Goal: Information Seeking & Learning: Learn about a topic

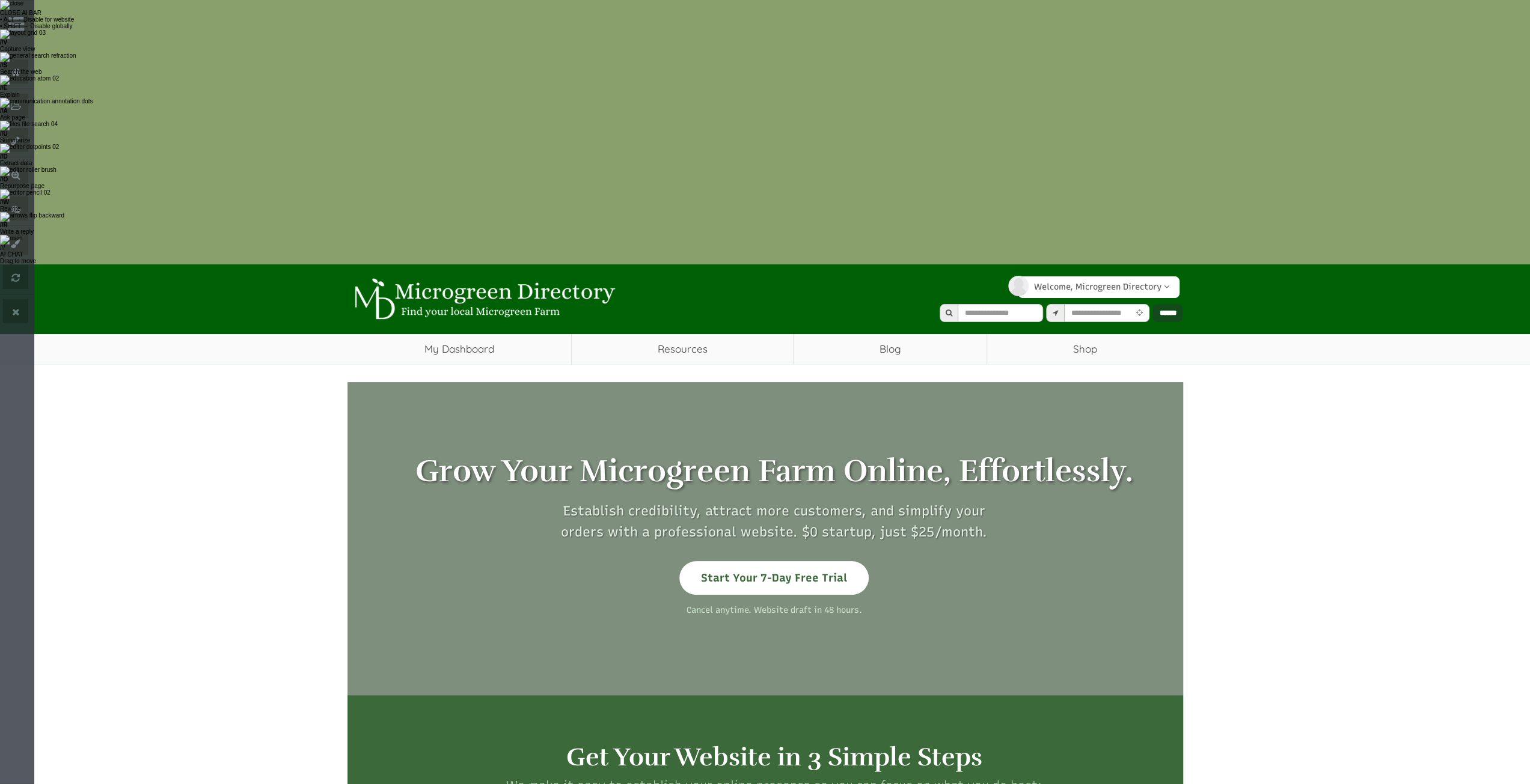
select select "Language Translate Widget"
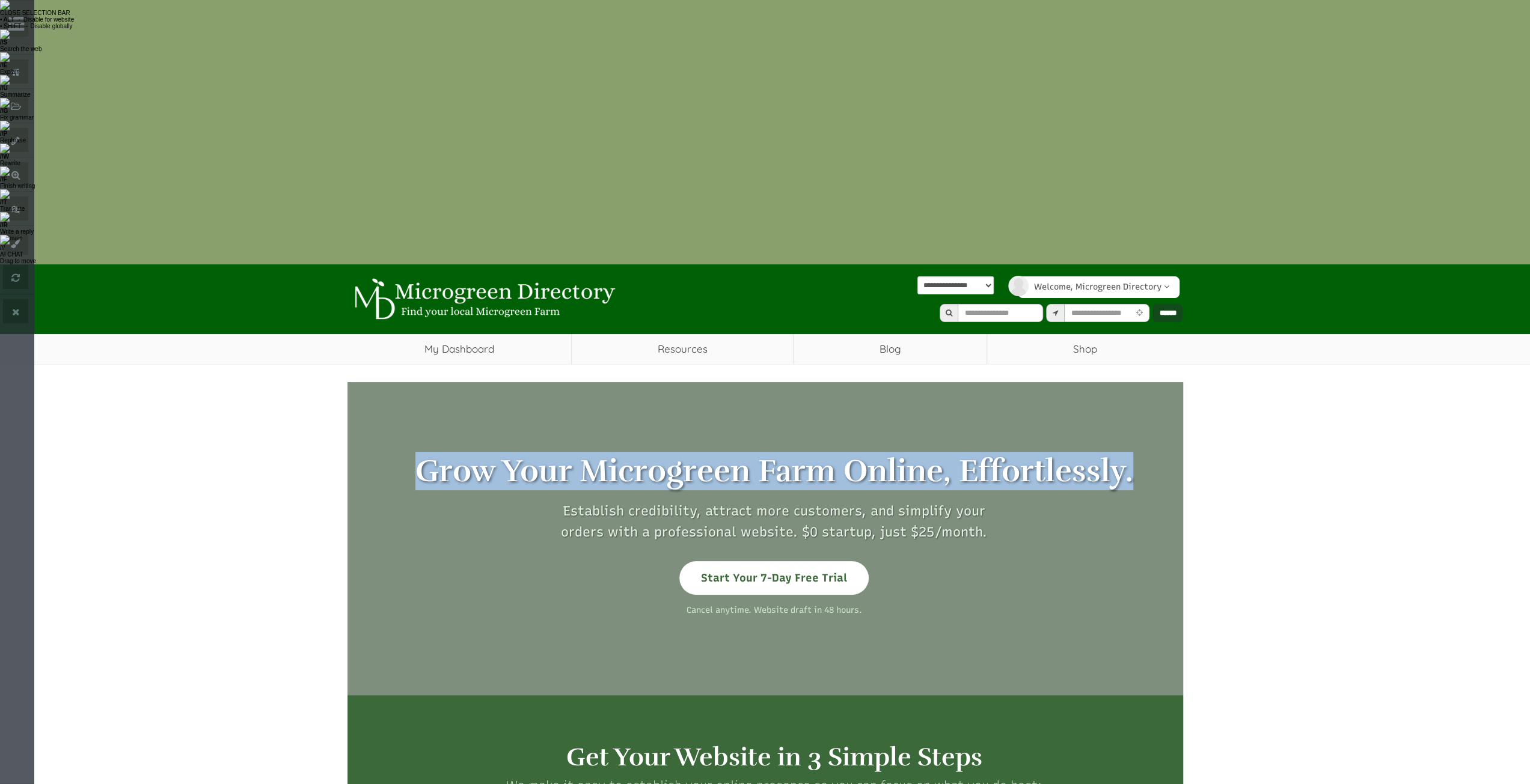
drag, startPoint x: 402, startPoint y: 205, endPoint x: 1129, endPoint y: 195, distance: 727.1
click at [1129, 455] on h1 "Grow Your Microgreen Farm Online, Effortlessly." at bounding box center [774, 471] width 836 height 34
copy h1 "Grow Your Microgreen Farm Online, Effortlessly."
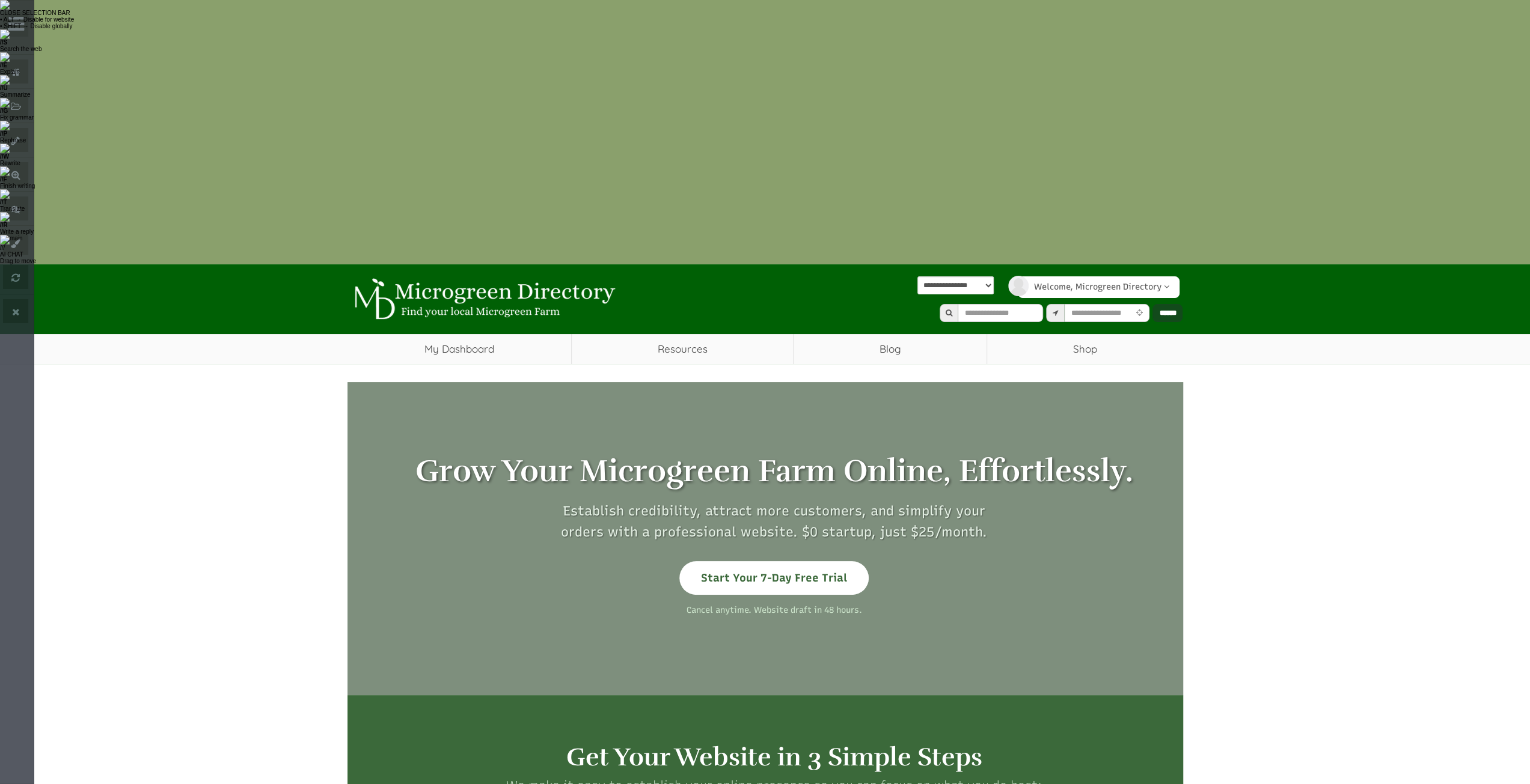
drag, startPoint x: 579, startPoint y: 300, endPoint x: 571, endPoint y: 273, distance: 28.2
click at [578, 455] on div "Grow Your Microgreen Farm Online, Effortlessly. Establish credibility, attract …" at bounding box center [774, 539] width 854 height 169
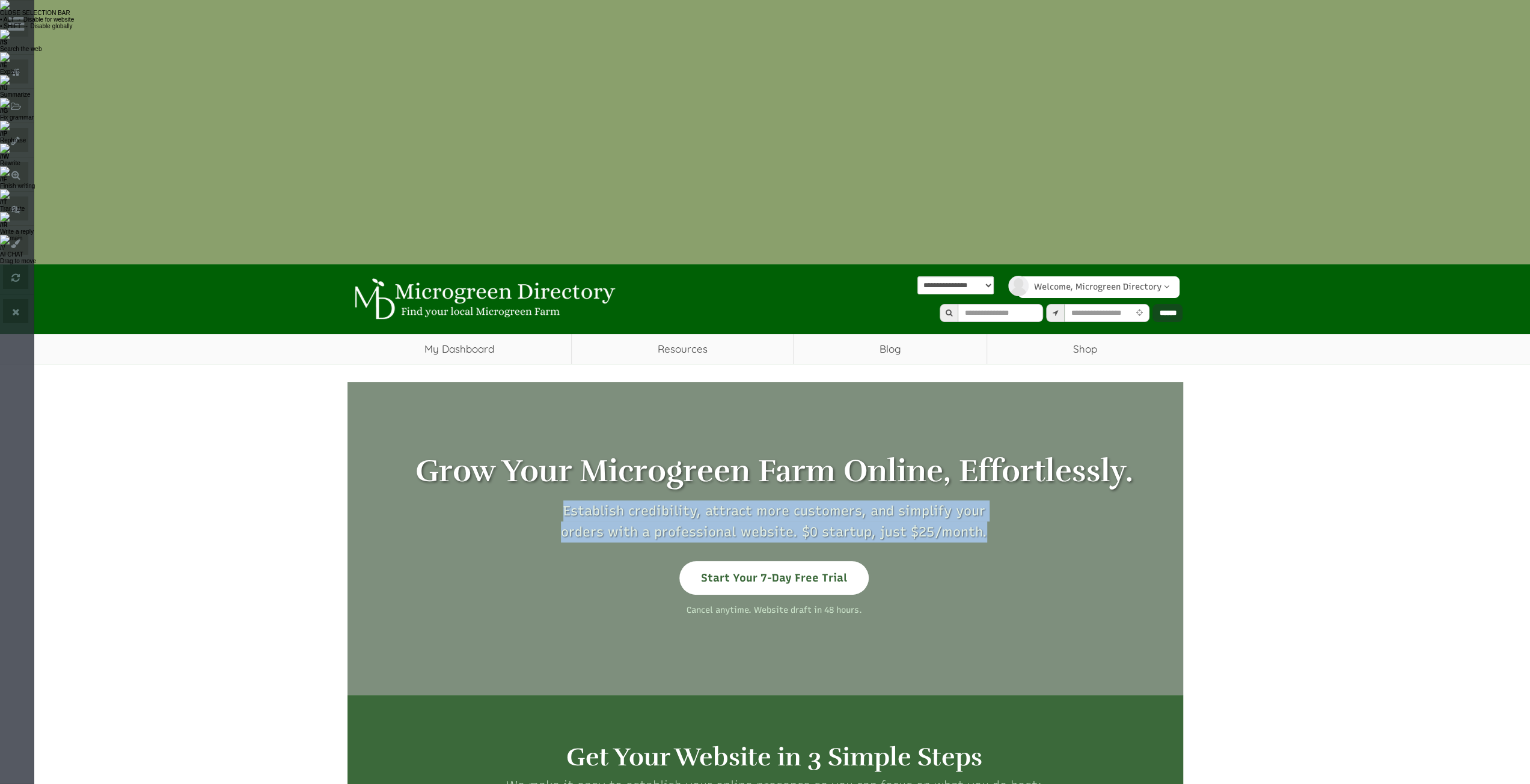
drag, startPoint x: 559, startPoint y: 232, endPoint x: 1054, endPoint y: 260, distance: 495.8
click at [1054, 455] on div "Grow Your Microgreen Farm Online, Effortlessly. Establish credibility, attract …" at bounding box center [774, 539] width 854 height 169
copy p "Establish credibility, attract more customers, and simplify your orders with a …"
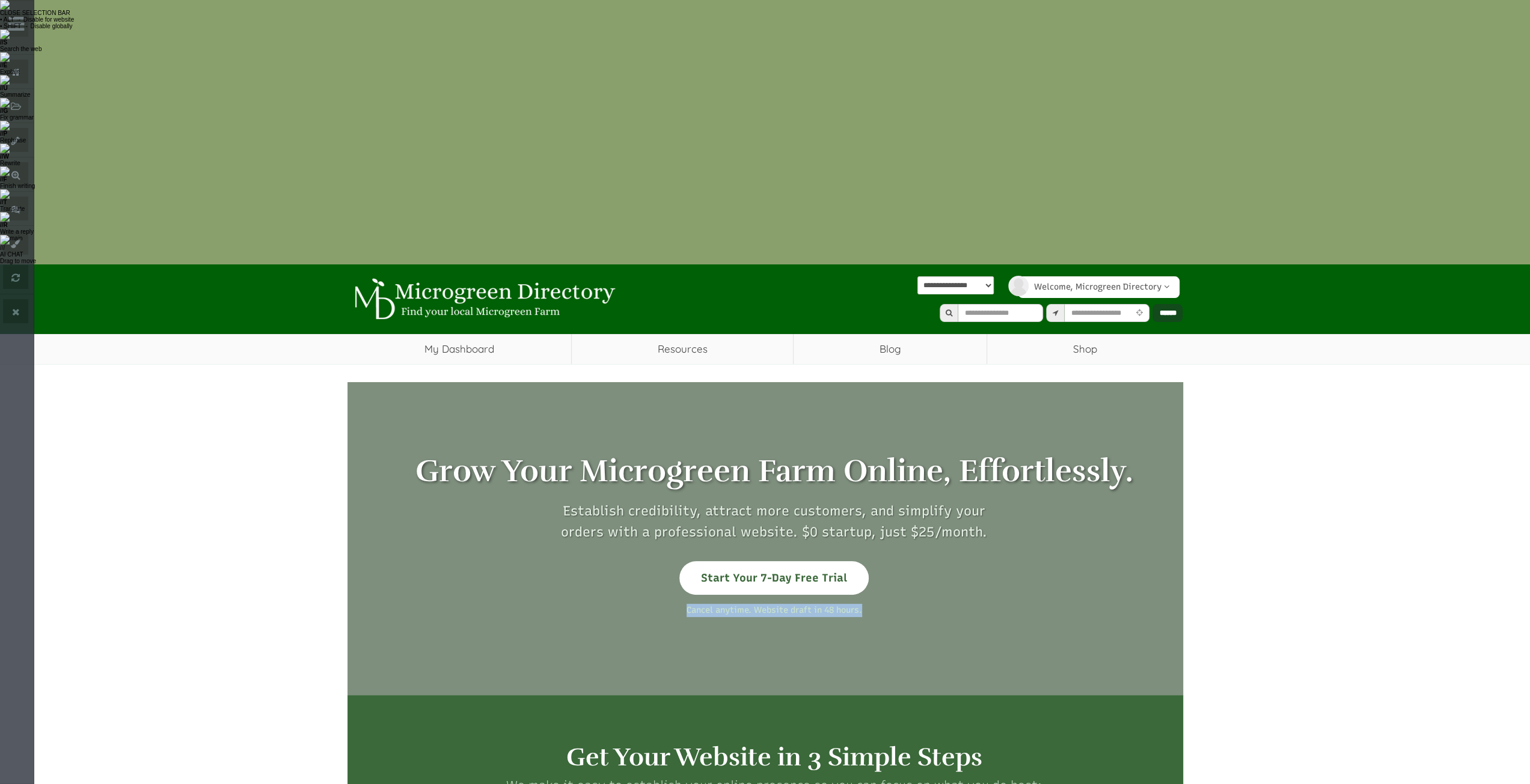
drag, startPoint x: 676, startPoint y: 342, endPoint x: 867, endPoint y: 347, distance: 191.1
click at [867, 604] on p "Cancel anytime. Website draft in 48 hours." at bounding box center [774, 611] width 836 height 13
copy p "Cancel anytime. Website draft in 48 hours."
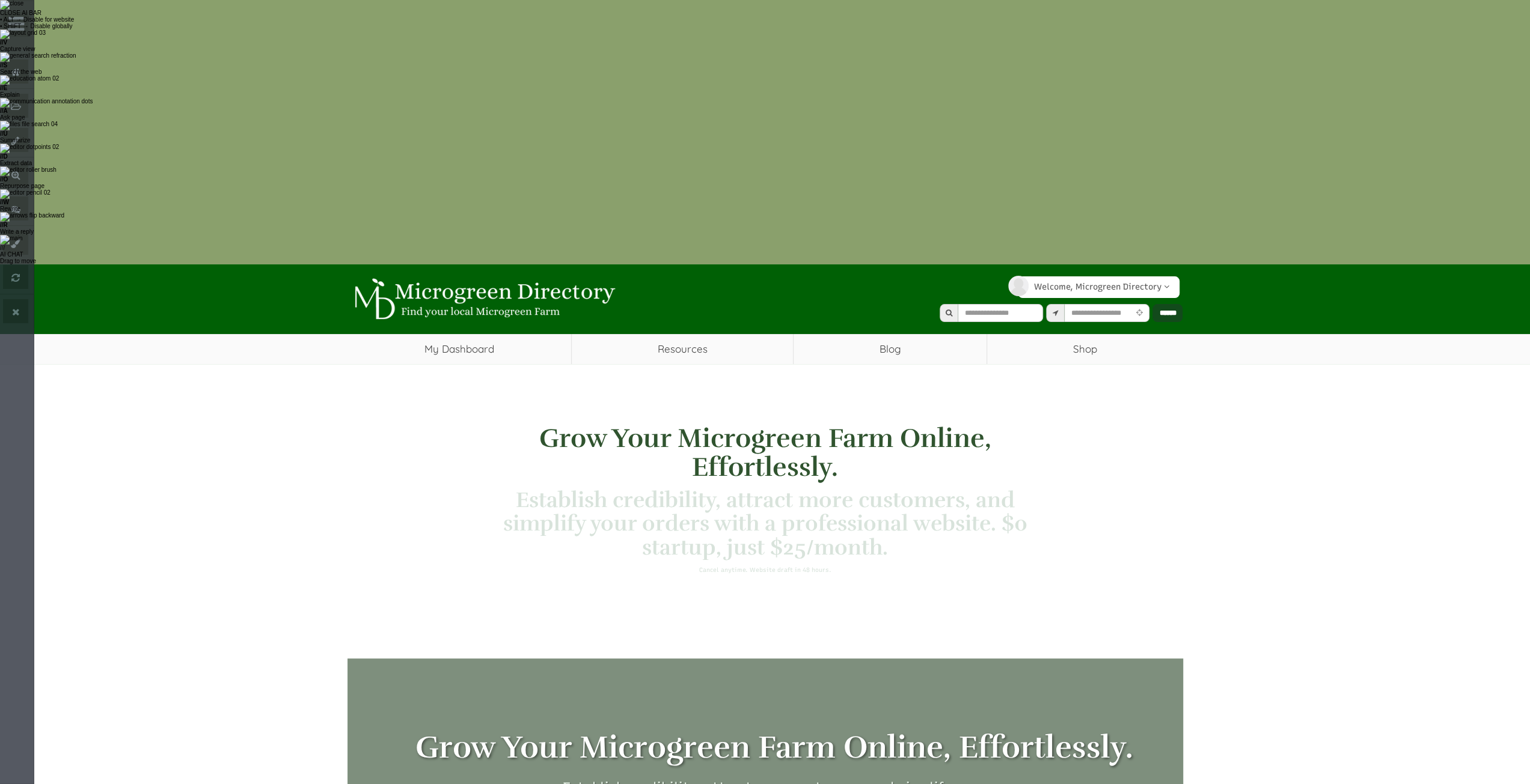
select select "Language Translate Widget"
click at [113, 364] on div "Grow Your Microgreen Farm Online, Effortlessly. Establish credibility, attract …" at bounding box center [765, 499] width 1530 height 270
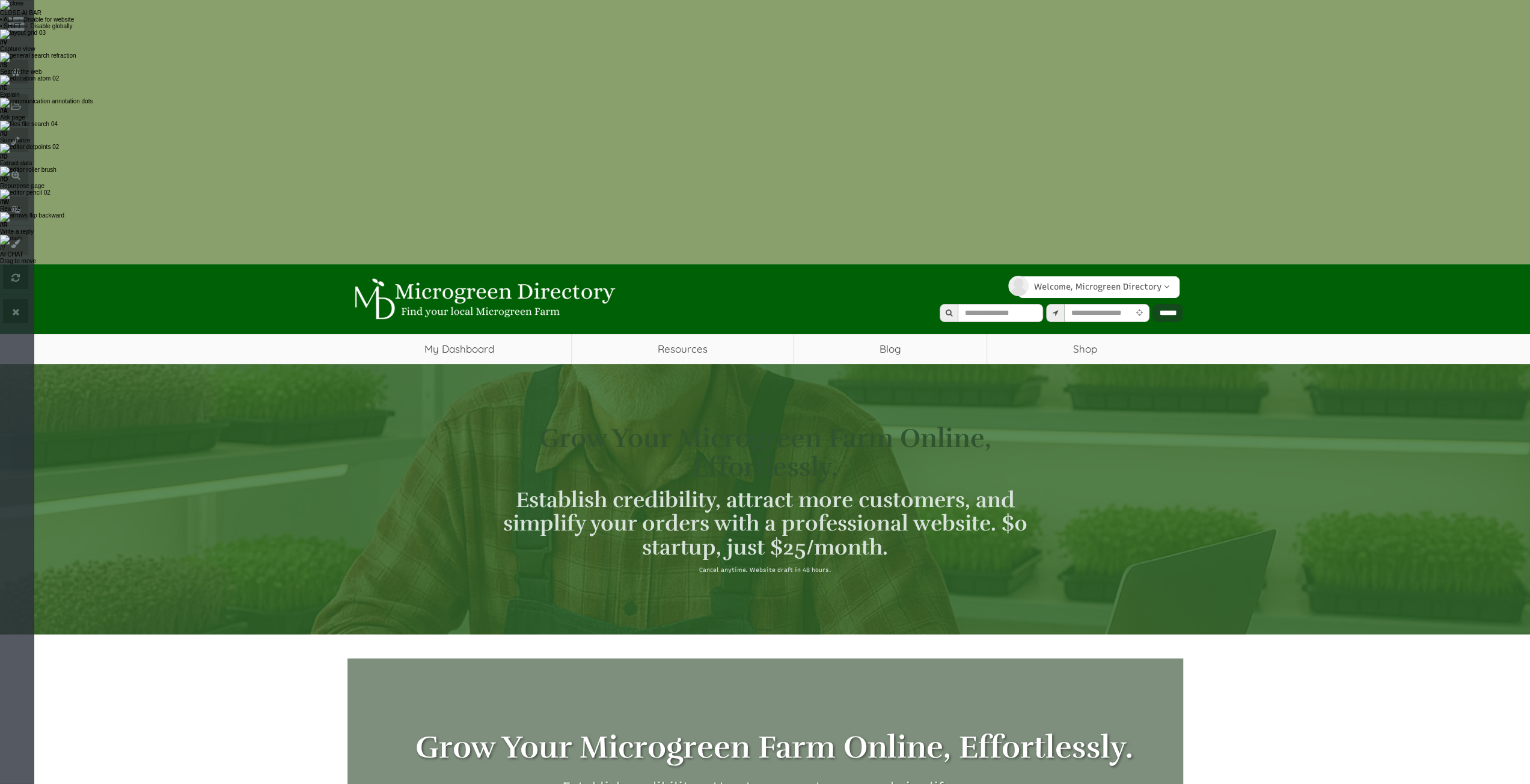
select select "Language Translate Widget"
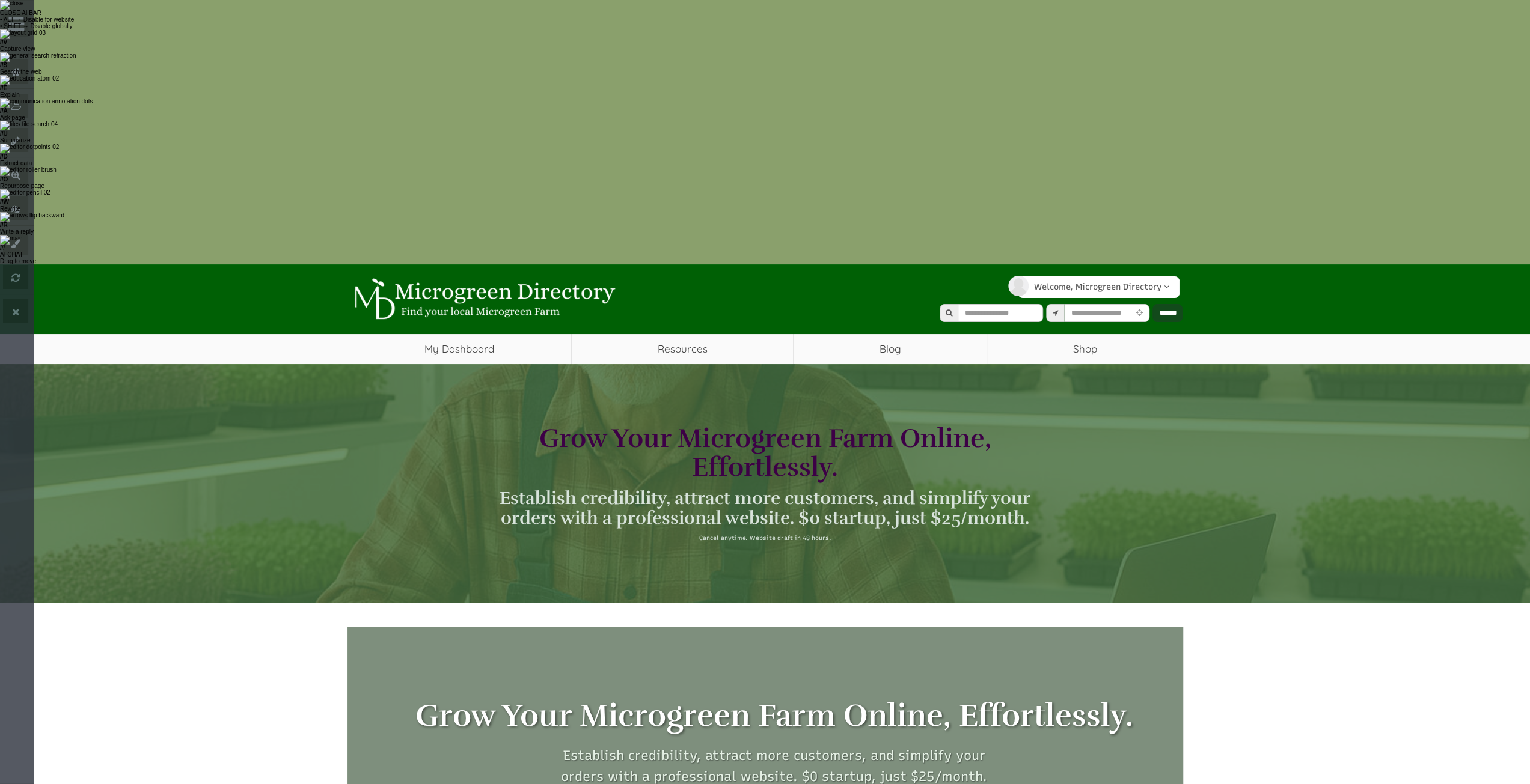
select select "Language Translate Widget"
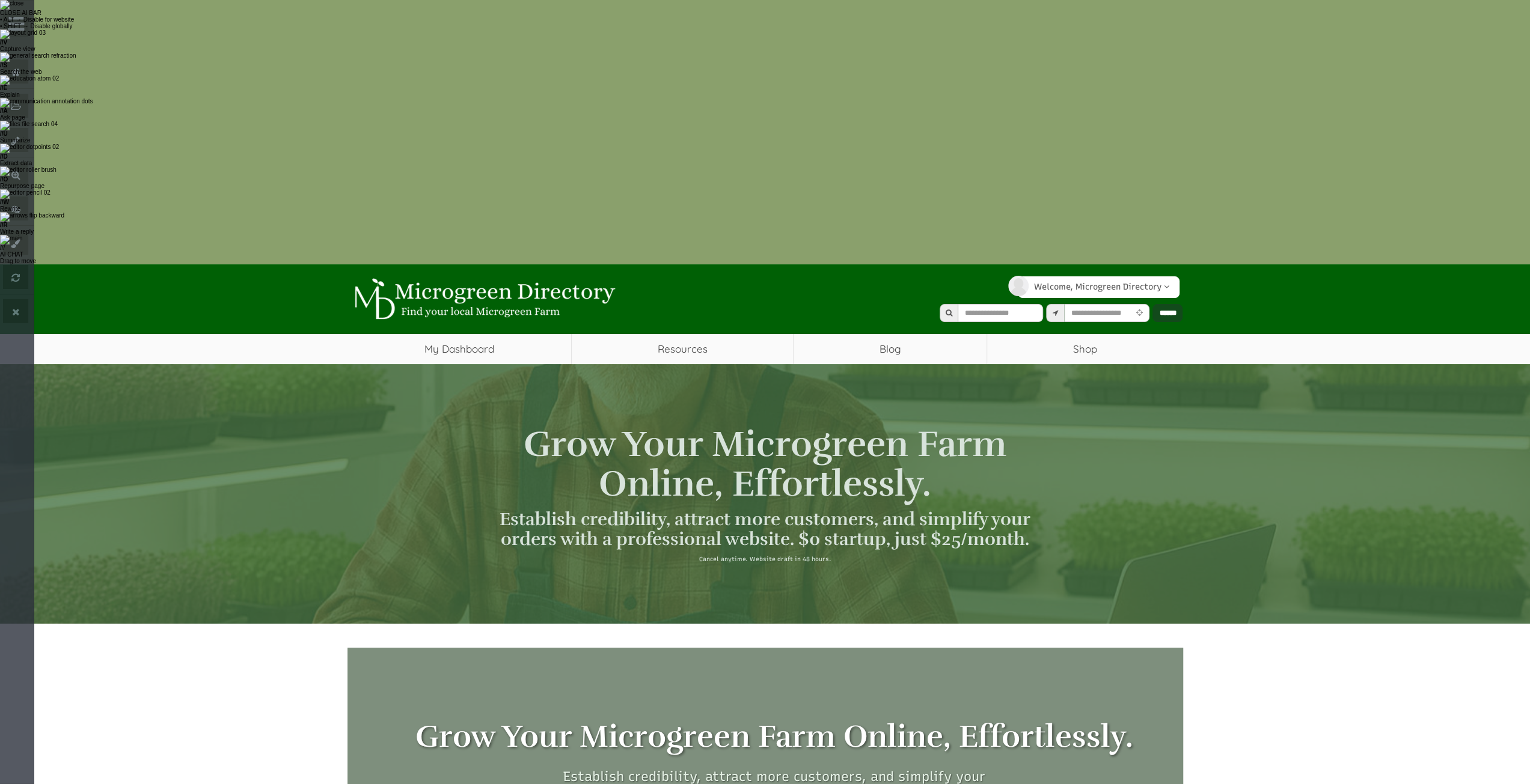
select select "Language Translate Widget"
click at [758, 364] on div "Grow Your Microgreen Farm Online, Effortlessly. Establish credibility, attract …" at bounding box center [765, 494] width 1530 height 260
click at [752, 555] on div "Cancel anytime. Website draft in 48 hours." at bounding box center [765, 559] width 539 height 9
click at [752, 509] on h2 "Establish credibility, attract more customers, and simplify your orders with a …" at bounding box center [765, 529] width 539 height 40
click at [751, 424] on h1 "Grow Your Microgreen Farm Online, Effortlessly." at bounding box center [765, 464] width 539 height 79
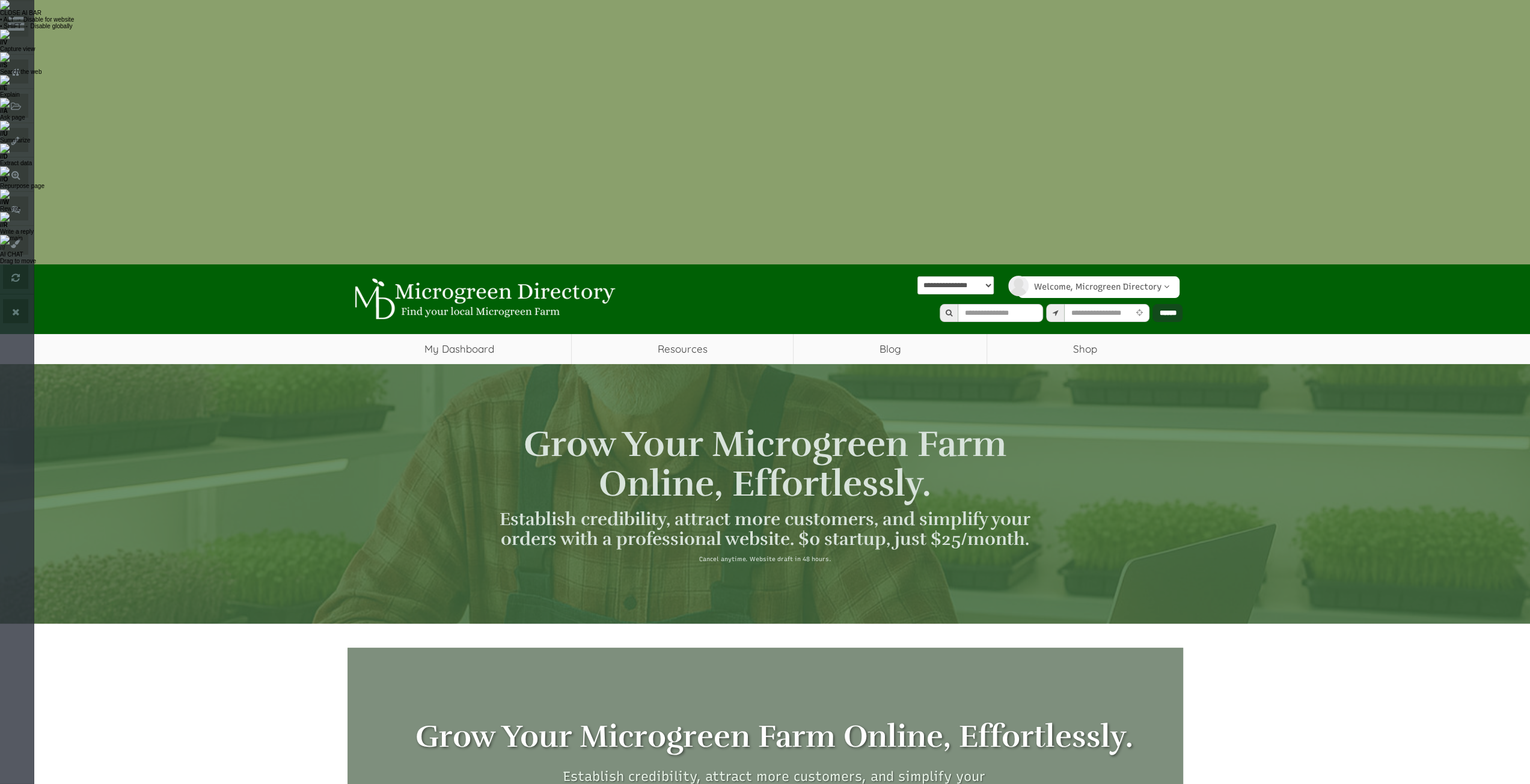
click at [762, 364] on div "Grow Your Microgreen Farm Online, Effortlessly. Establish credibility, attract …" at bounding box center [765, 494] width 1530 height 260
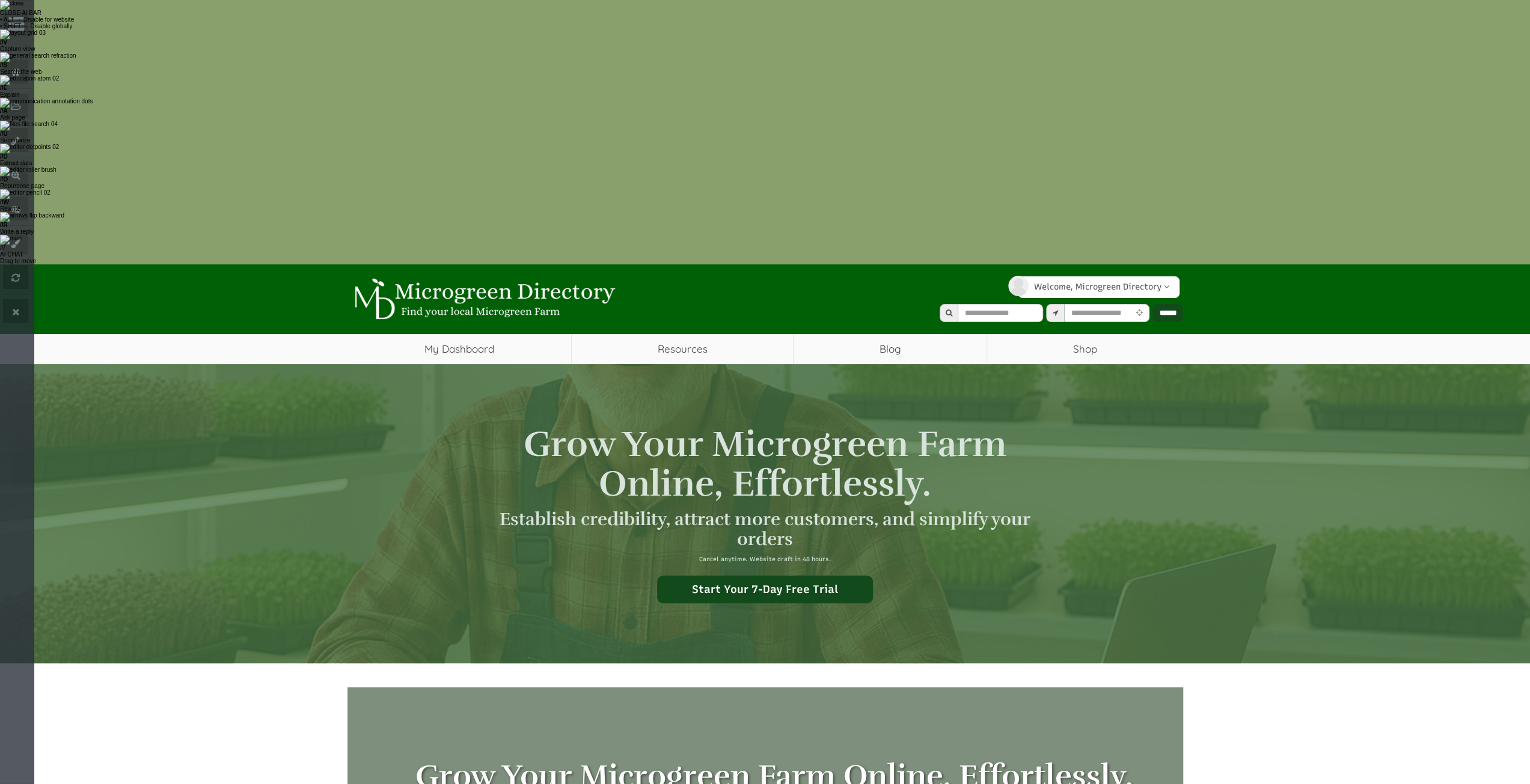
select select "Language Translate Widget"
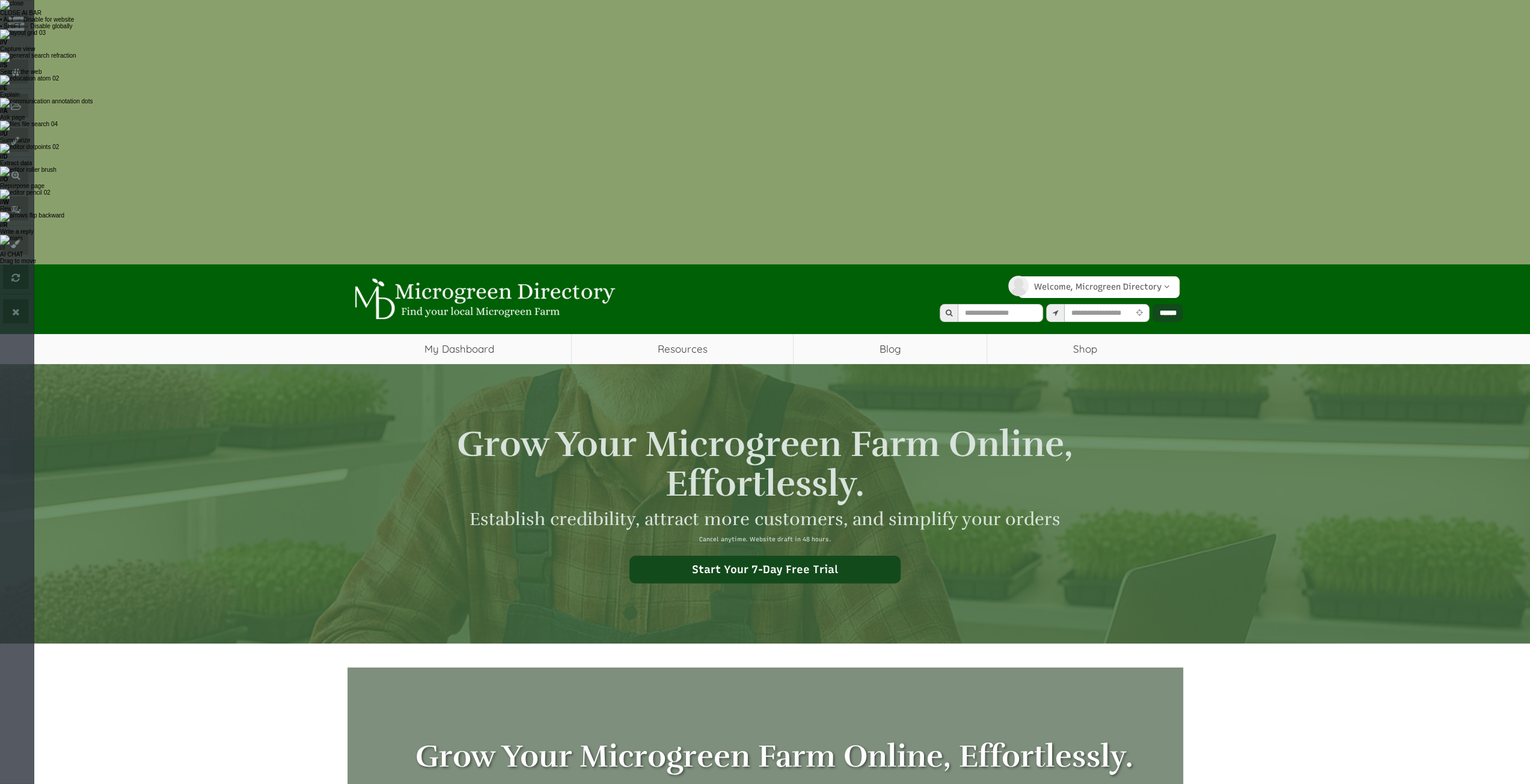
select select "Language Translate Widget"
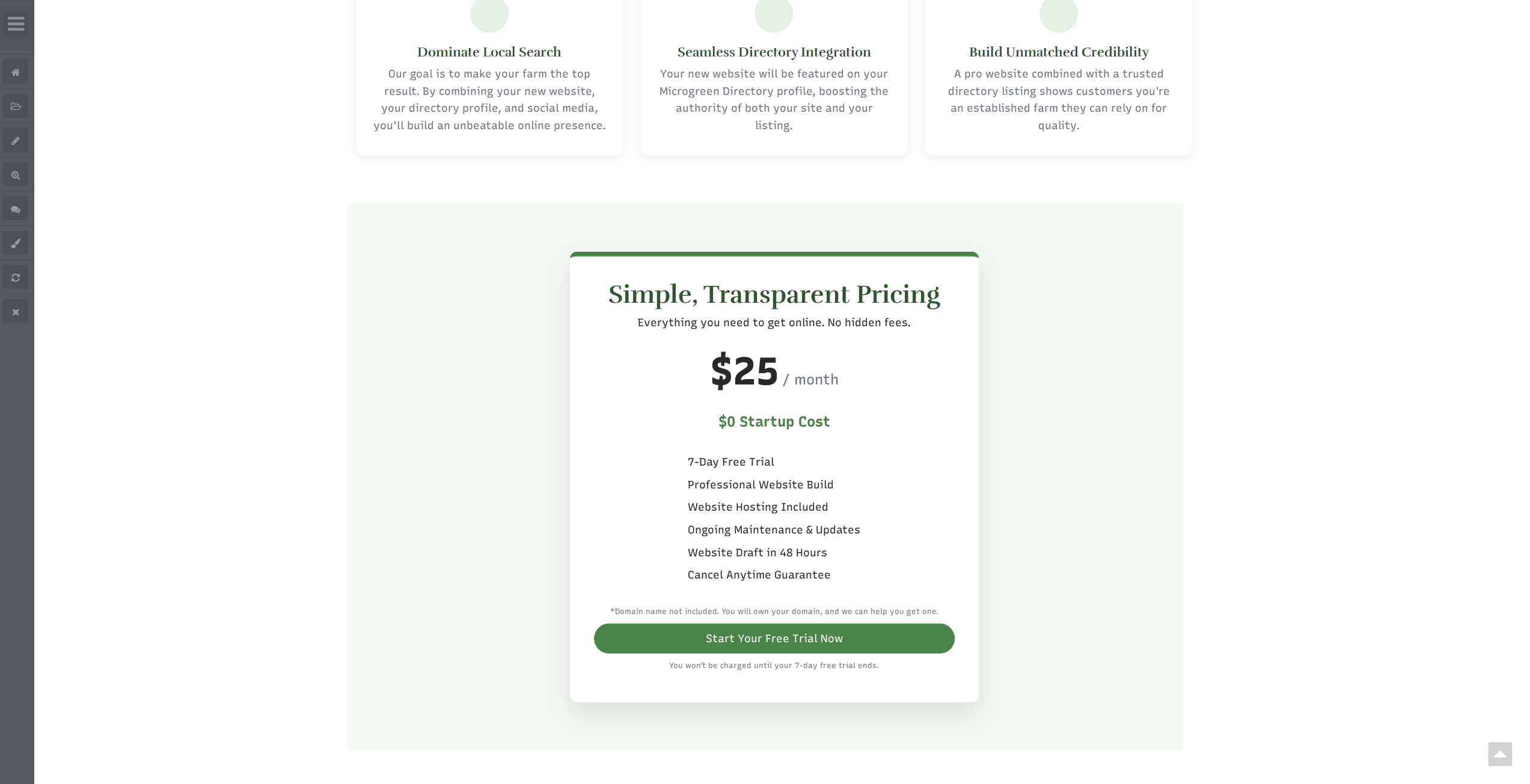
scroll to position [3546, 0]
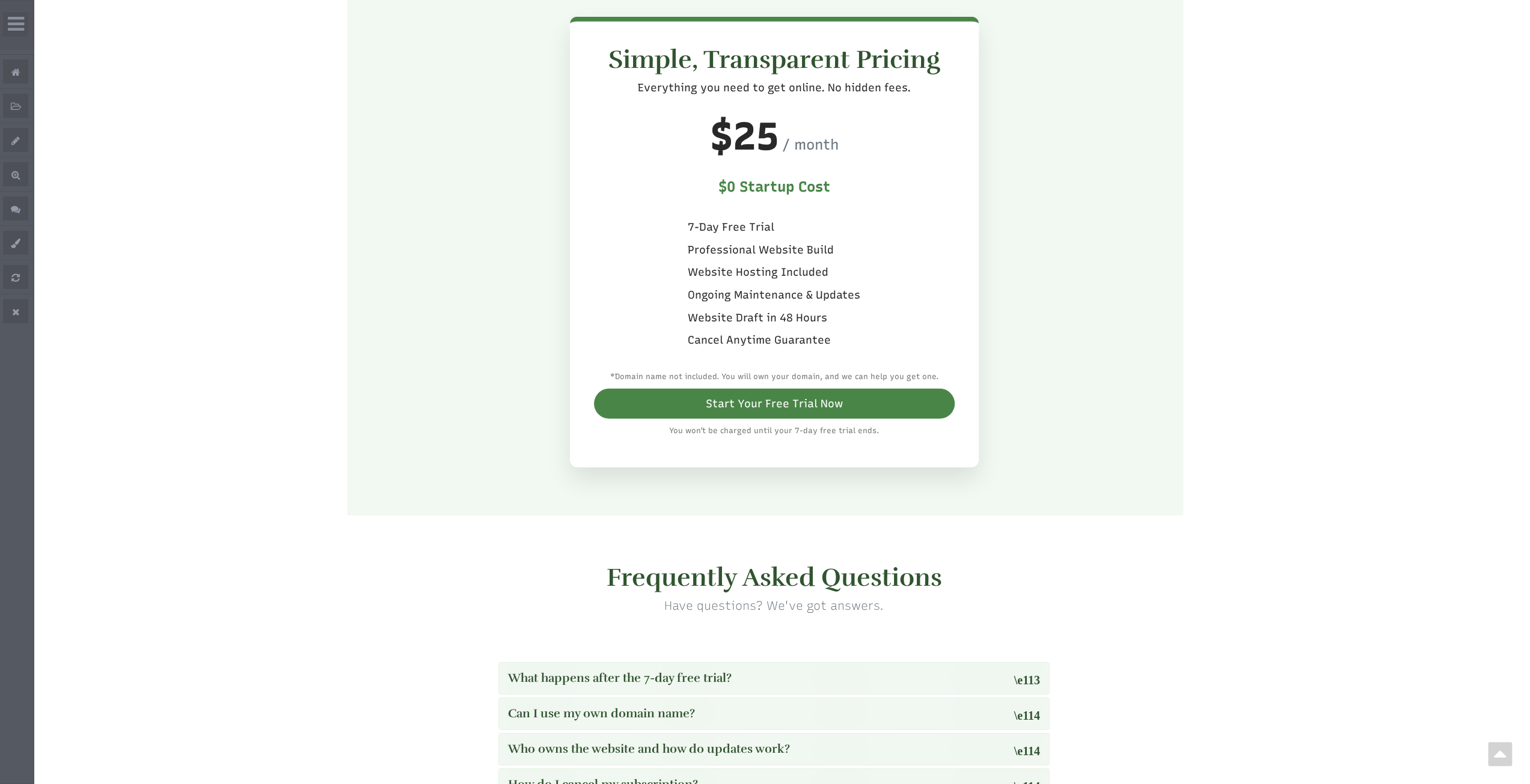
click at [997, 672] on link "What happens after the 7-day free trial?" at bounding box center [774, 679] width 532 height 13
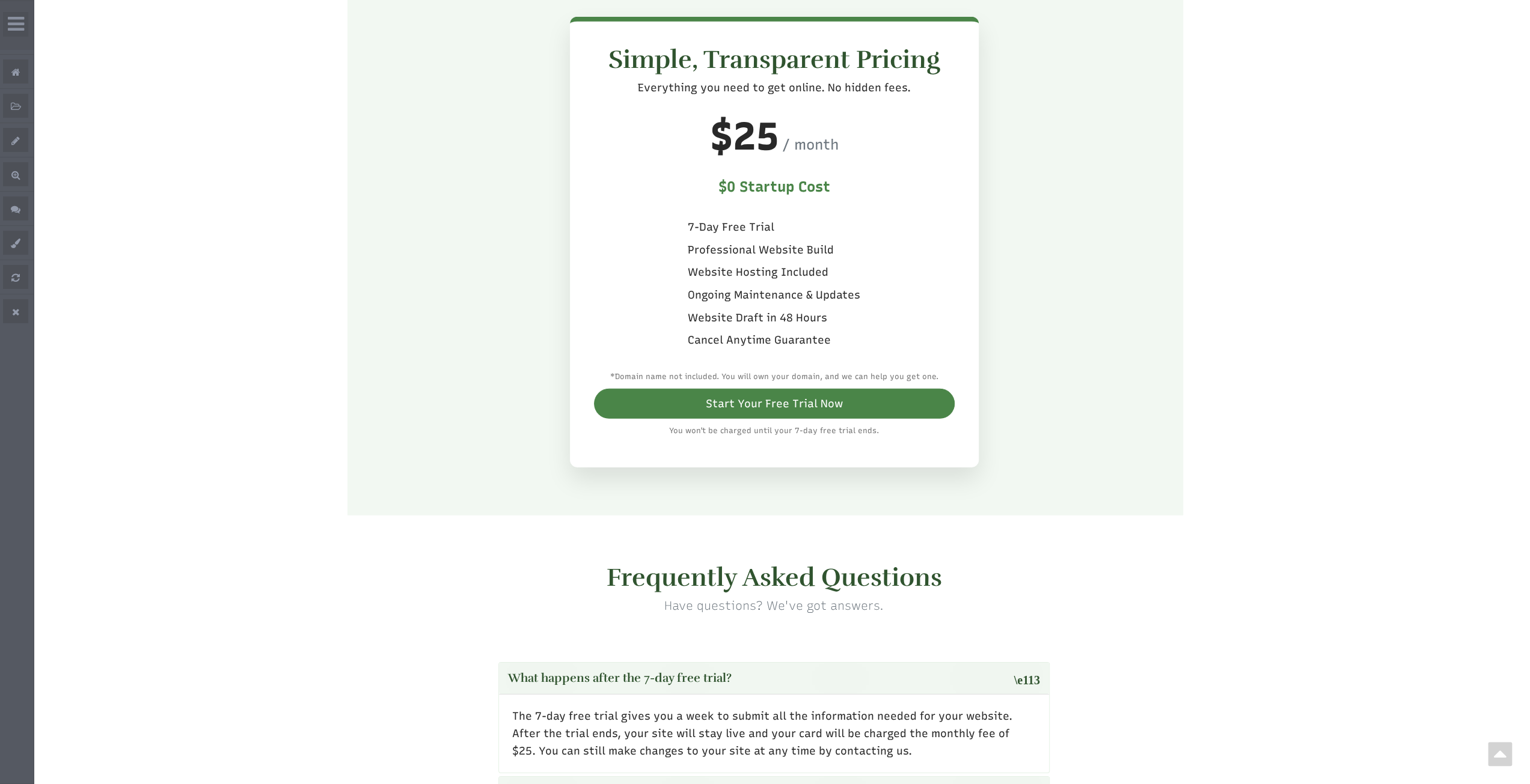
click at [996, 672] on link "What happens after the 7-day free trial?" at bounding box center [774, 679] width 532 height 13
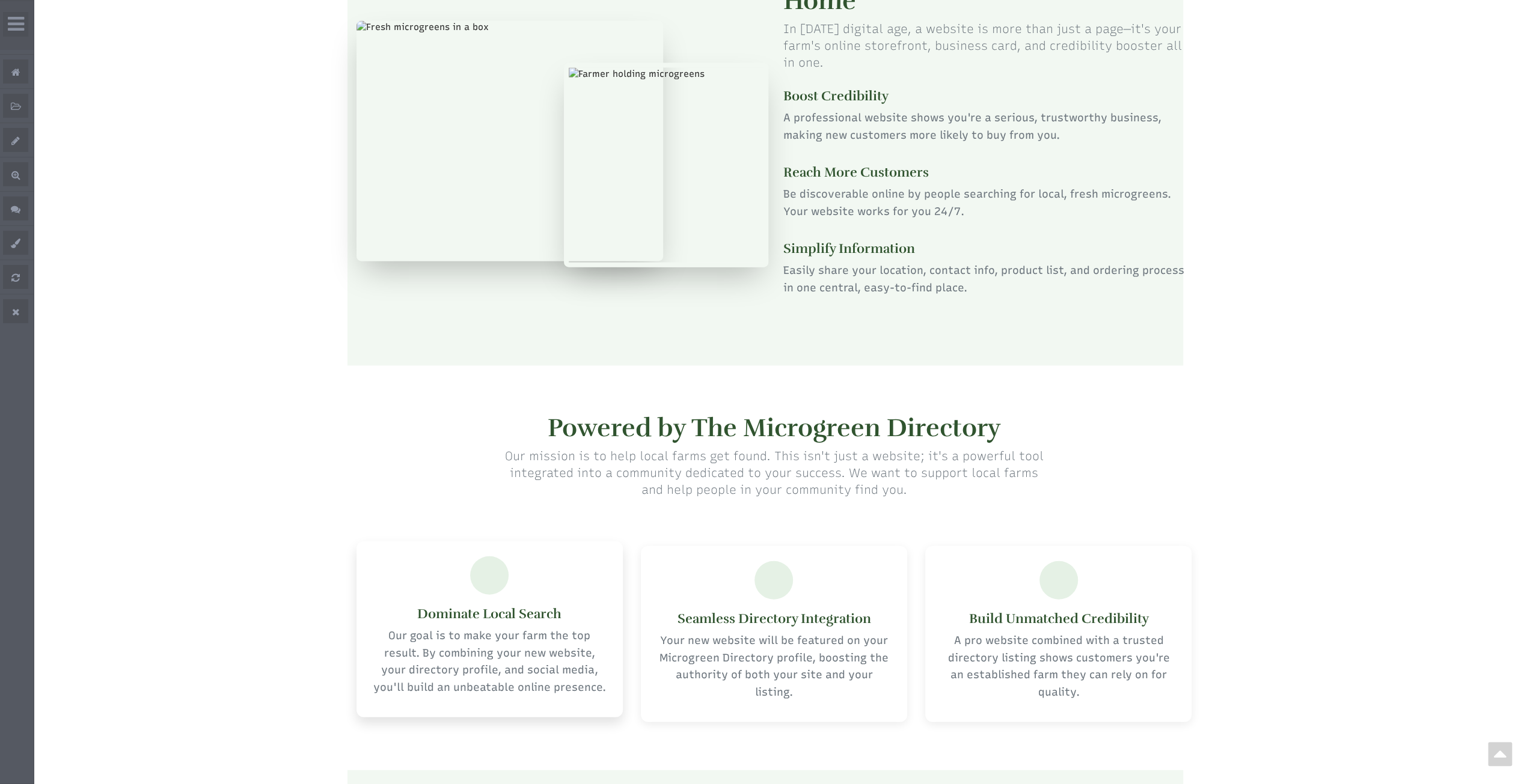
select select "Language Translate Widget"
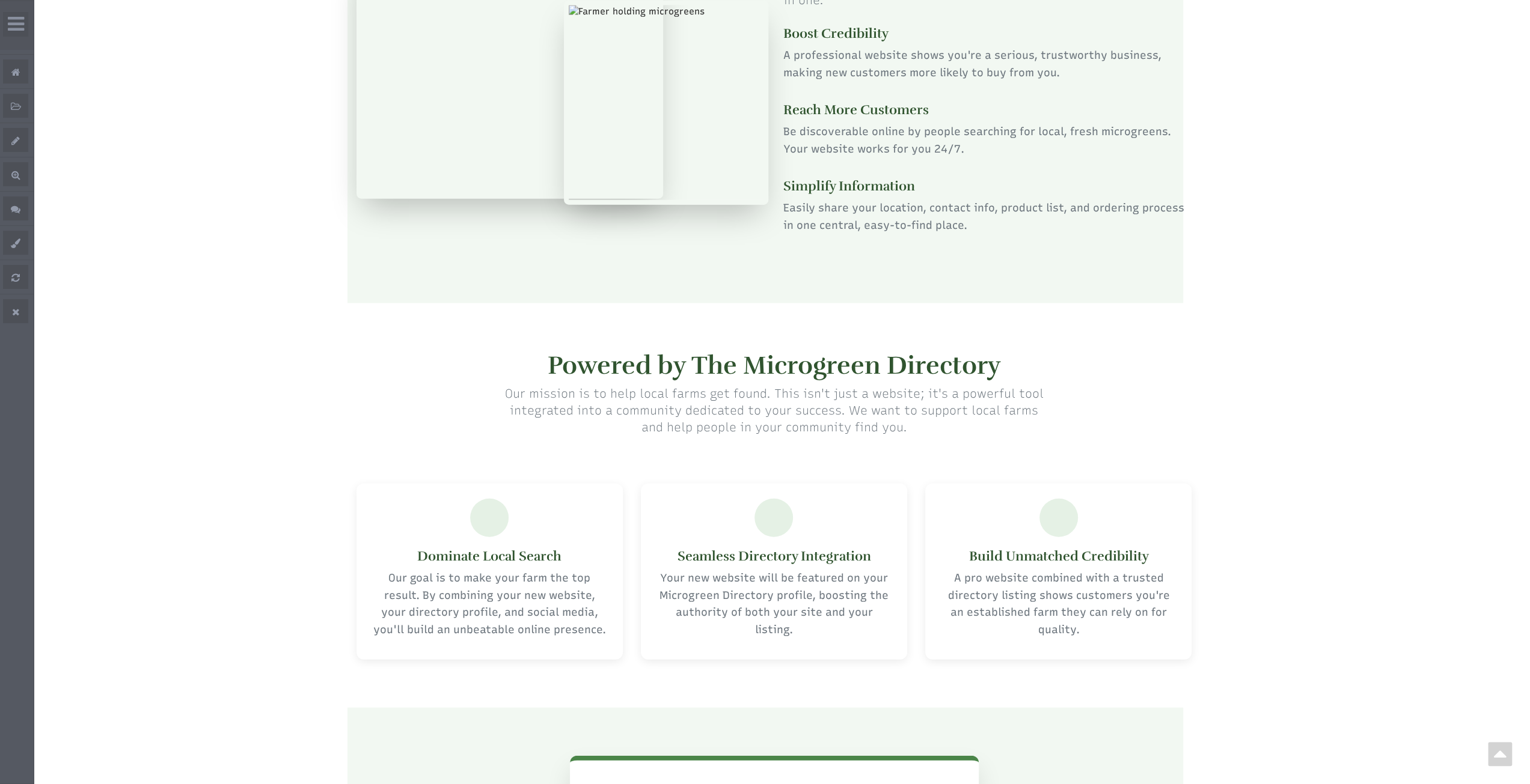
scroll to position [2344, 0]
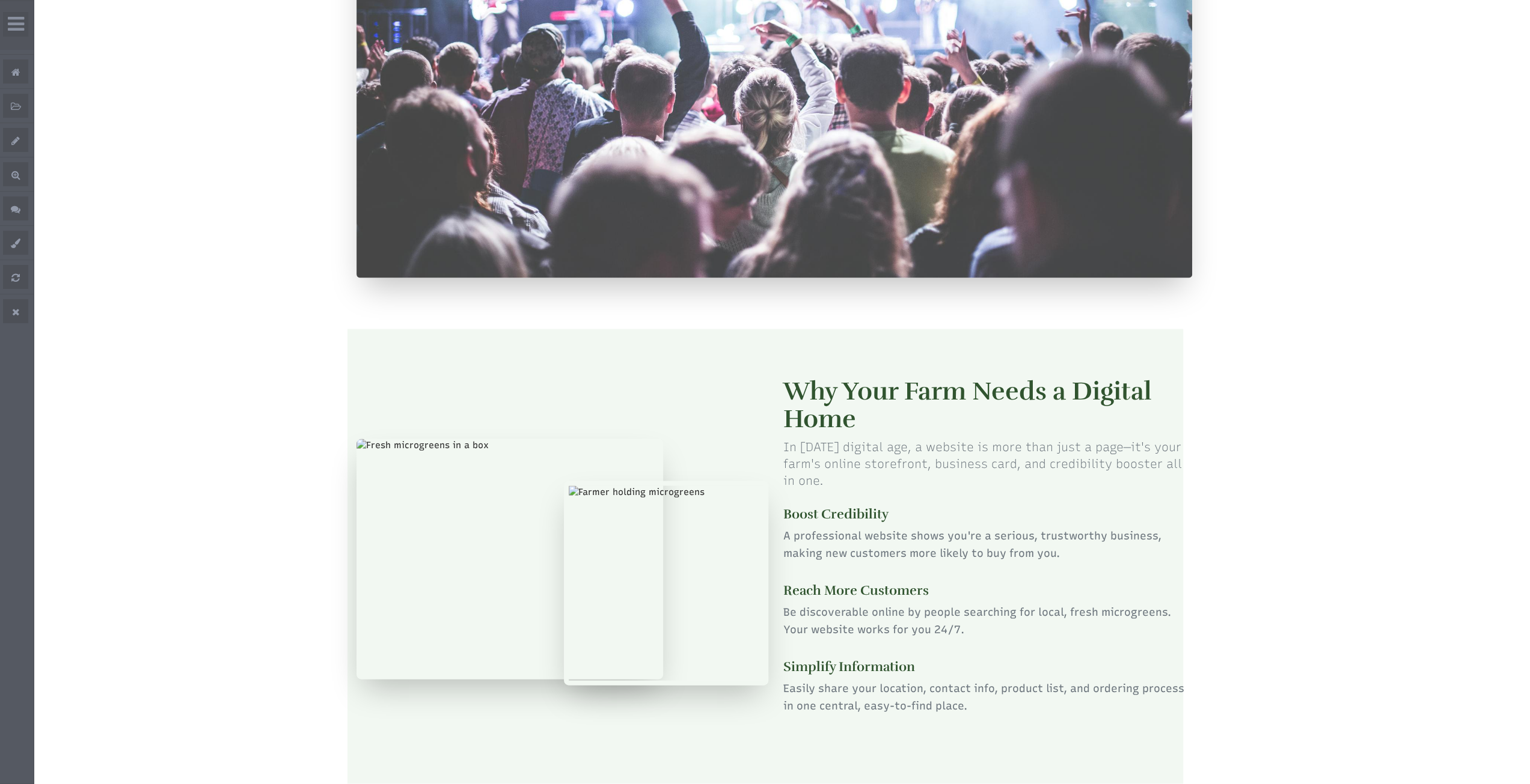
select select "Language Translate Widget"
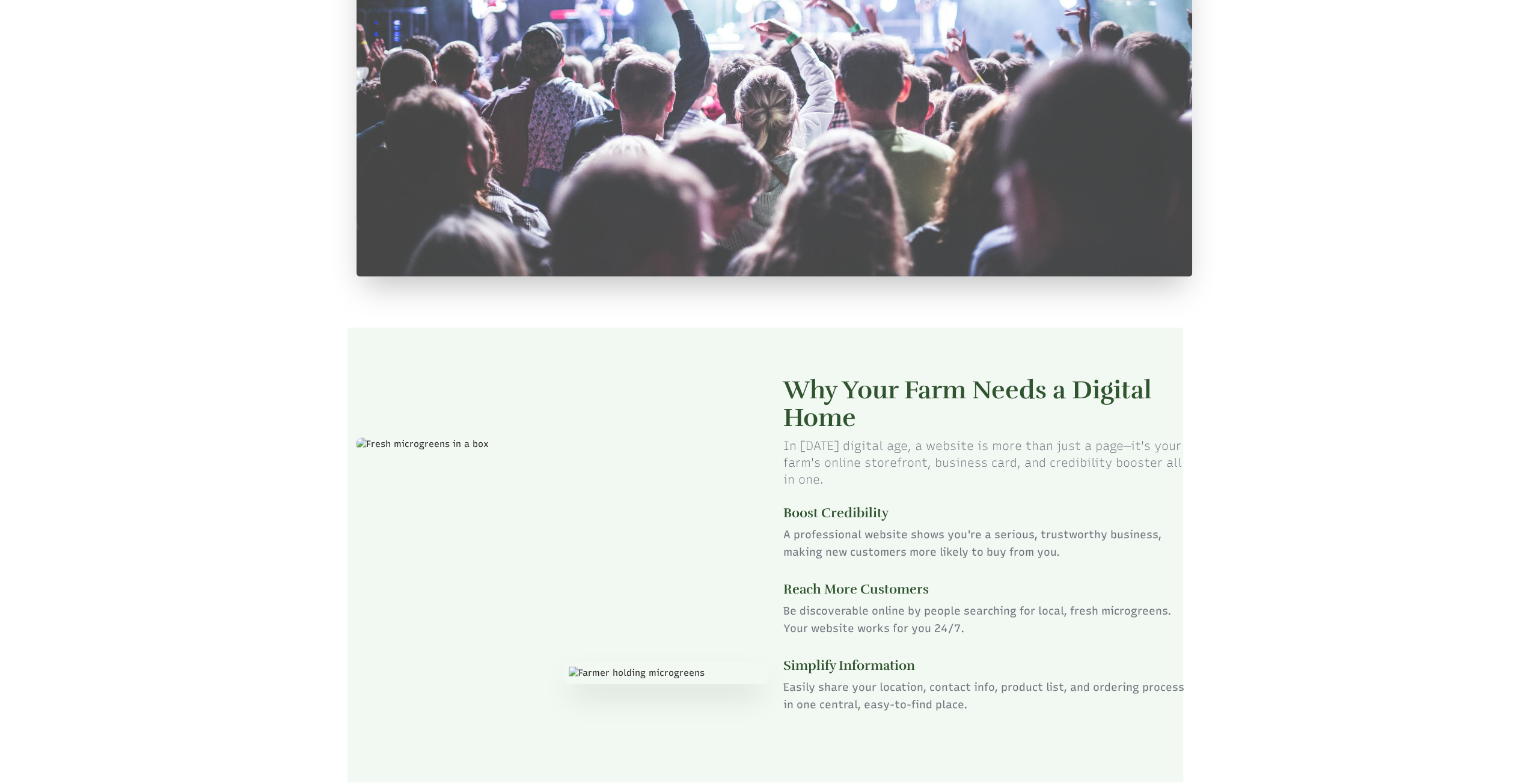
select select "Language Translate Widget"
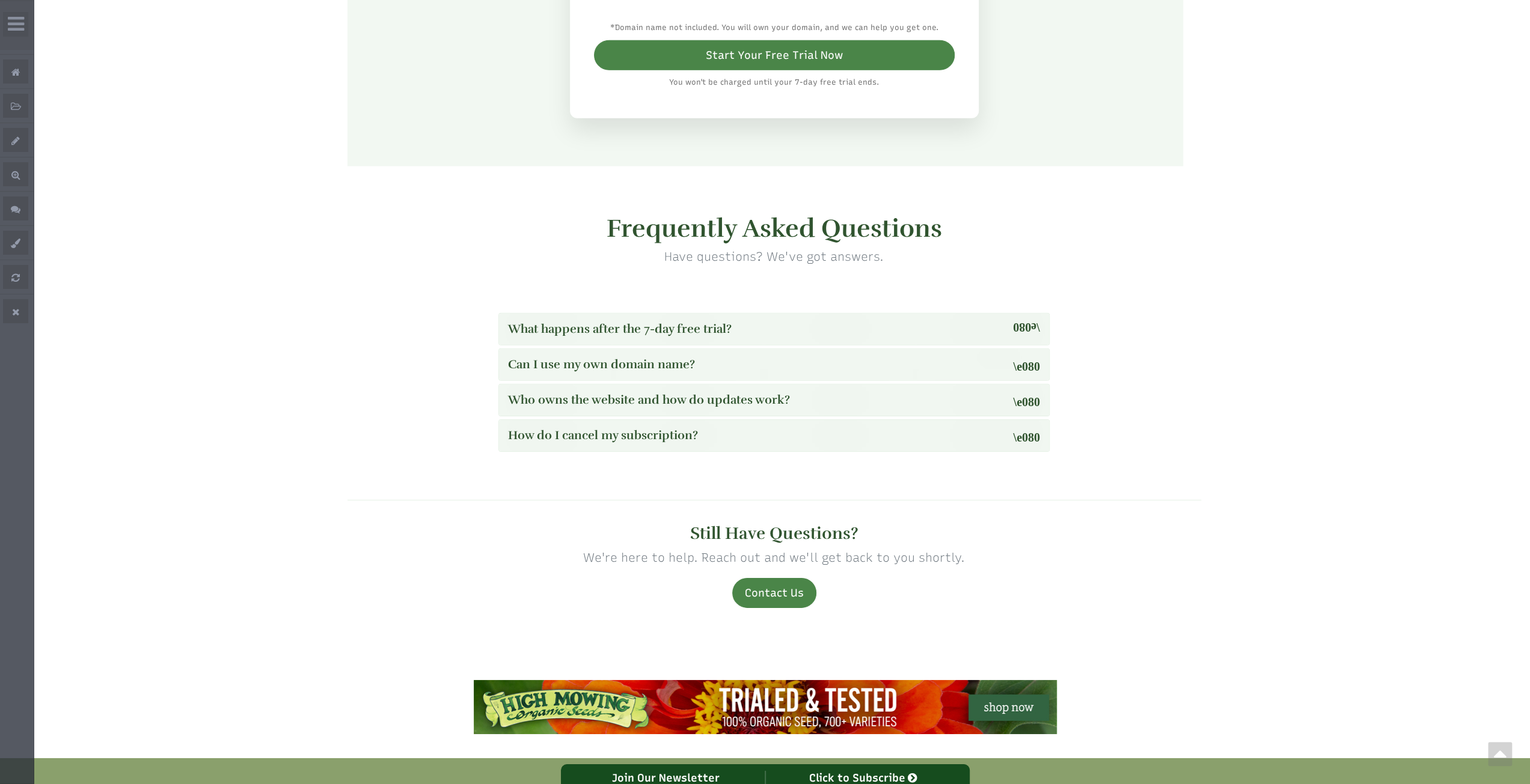
scroll to position [3299, 0]
